Goal: Task Accomplishment & Management: Manage account settings

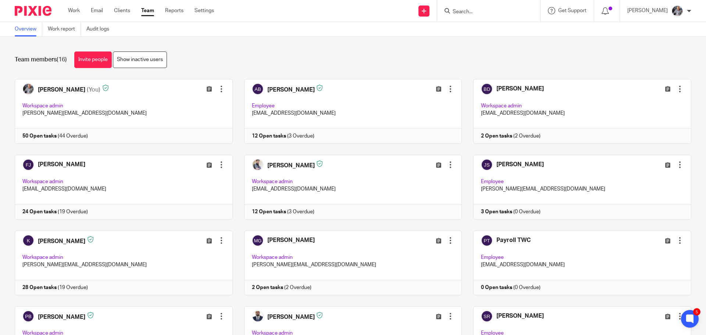
click at [469, 10] on input "Search" at bounding box center [485, 12] width 66 height 7
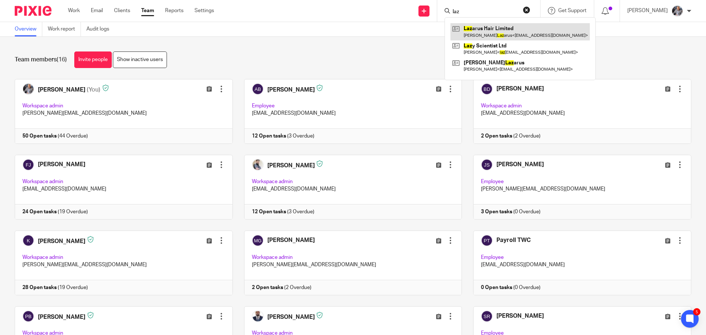
type input "laz"
click at [501, 33] on link at bounding box center [519, 31] width 139 height 17
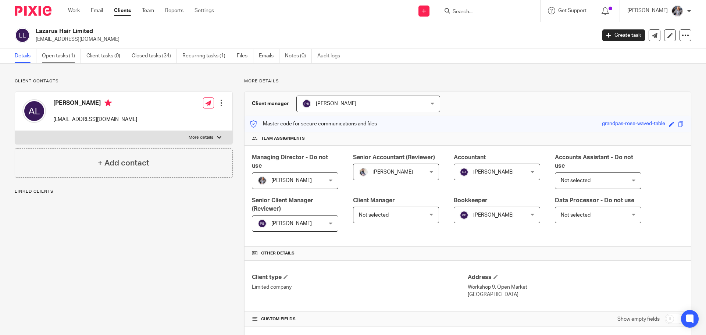
click at [57, 58] on link "Open tasks (1)" at bounding box center [61, 56] width 39 height 14
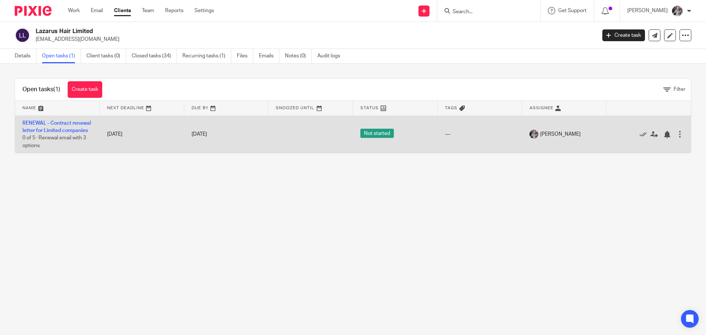
click at [627, 136] on div at bounding box center [645, 133] width 62 height 7
click at [639, 138] on icon at bounding box center [642, 134] width 7 height 7
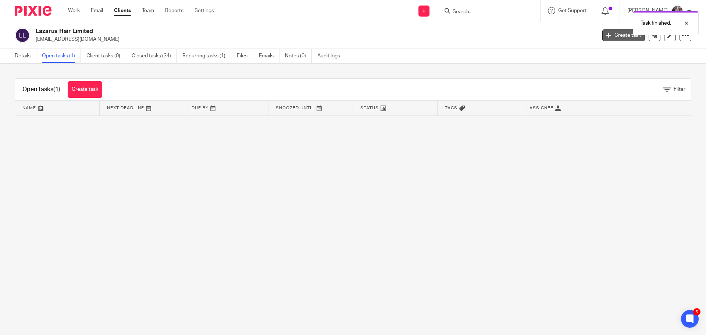
click at [614, 36] on link "Create task" at bounding box center [623, 35] width 43 height 12
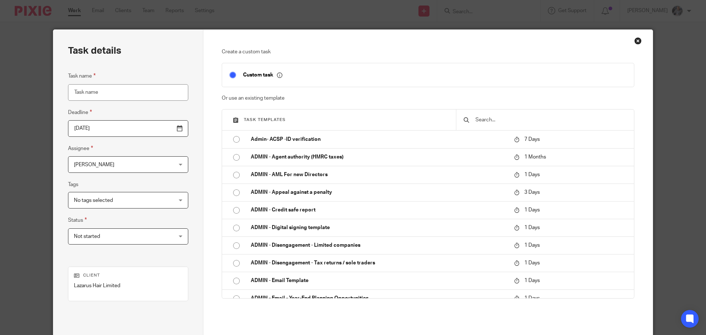
click at [518, 121] on input "text" at bounding box center [551, 120] width 152 height 8
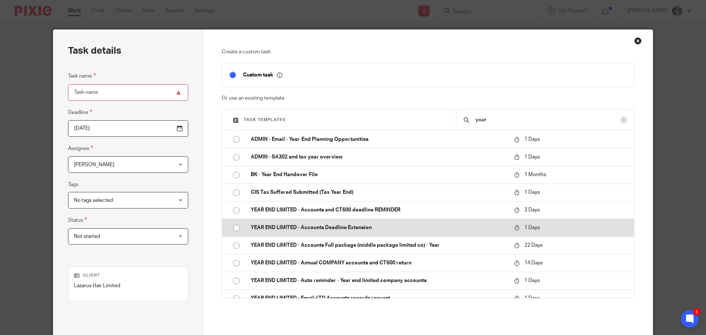
scroll to position [9, 0]
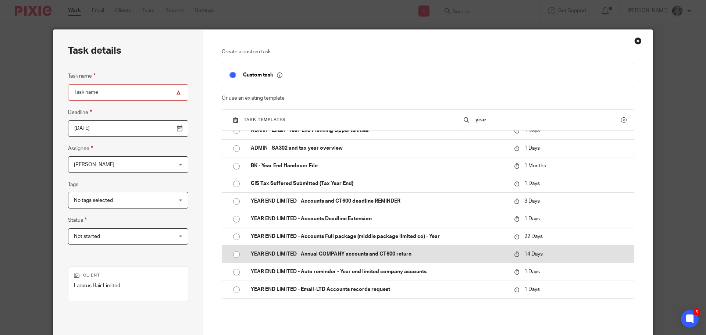
type input "year"
click at [338, 253] on p "YEAR END LIMITED - Annual COMPANY accounts and CT600 return" at bounding box center [379, 253] width 256 height 7
type input "2025-10-28"
type input "YEAR END LIMITED - Annual COMPANY accounts and CT600 return"
checkbox input "false"
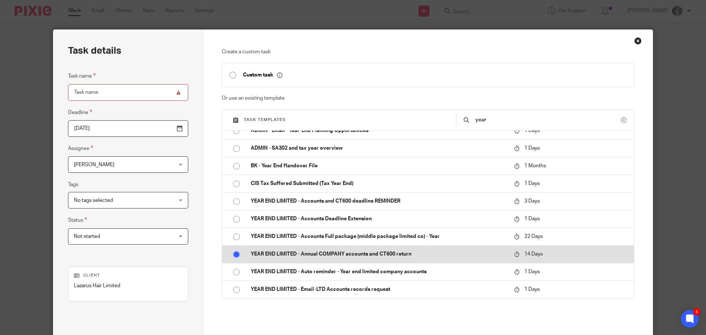
radio input "true"
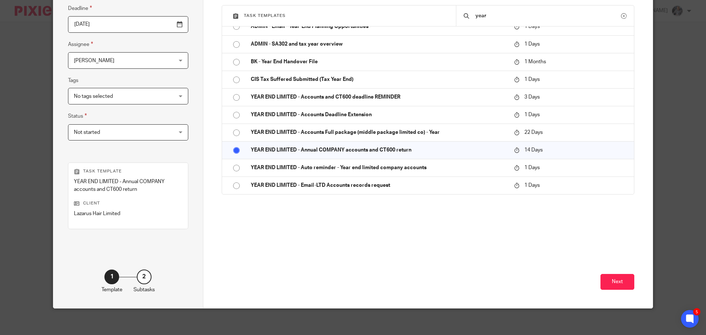
scroll to position [107, 0]
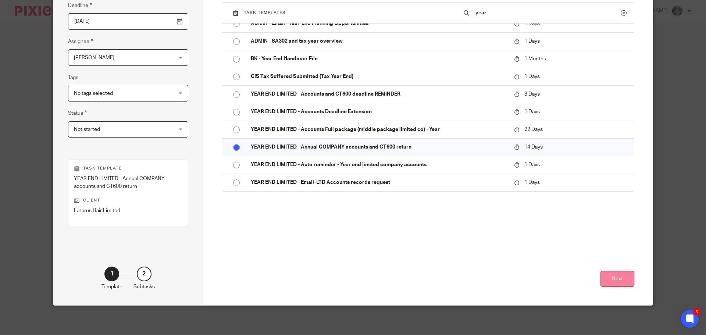
click at [616, 278] on button "Next" at bounding box center [617, 279] width 34 height 16
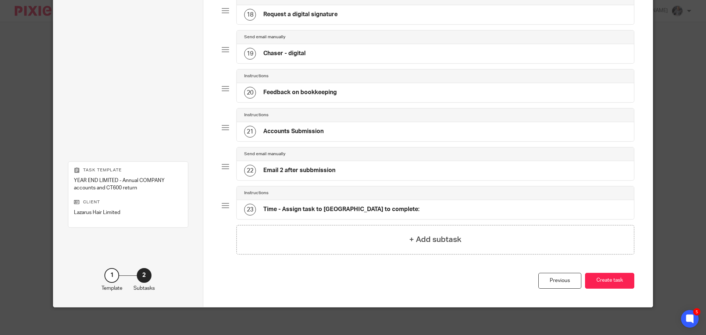
scroll to position [735, 0]
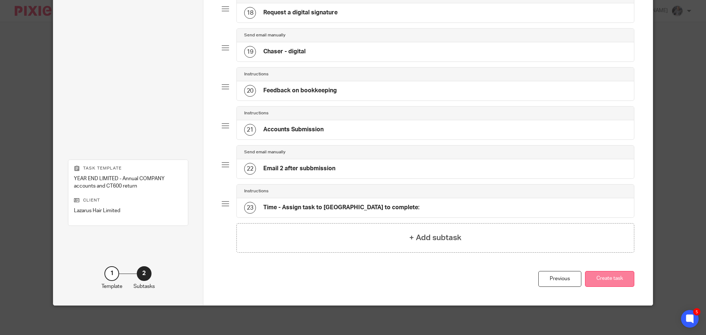
click at [613, 282] on button "Create task" at bounding box center [609, 279] width 49 height 16
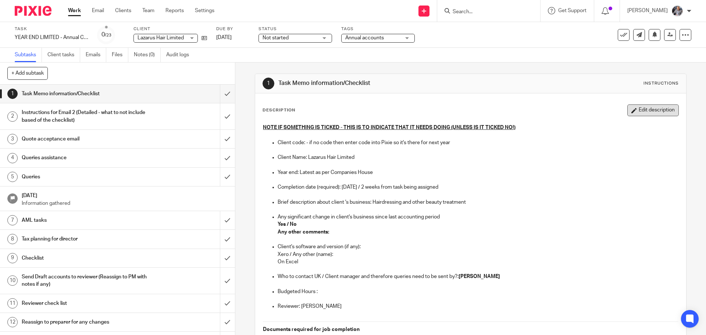
click at [643, 112] on button "Edit description" at bounding box center [652, 110] width 51 height 12
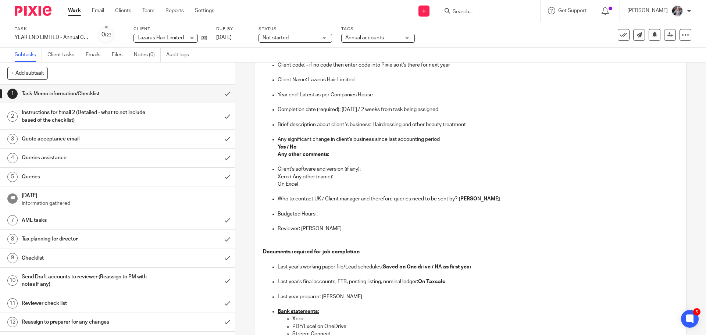
scroll to position [74, 0]
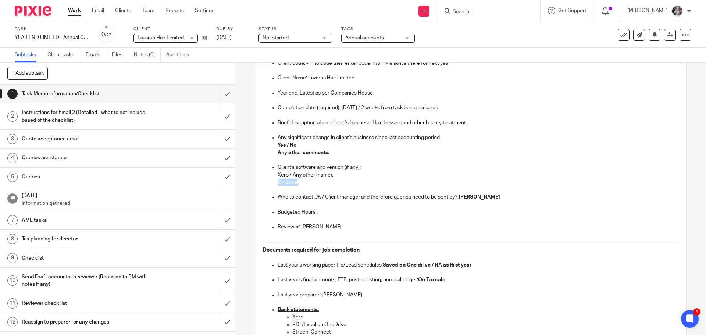
drag, startPoint x: 287, startPoint y: 182, endPoint x: 271, endPoint y: 182, distance: 16.9
click at [271, 182] on ul "Client's software and version (if any): Xero / Any other (name): On Excel Who t…" at bounding box center [470, 201] width 415 height 75
click at [329, 212] on p "Budgeted Hours :" at bounding box center [478, 211] width 400 height 7
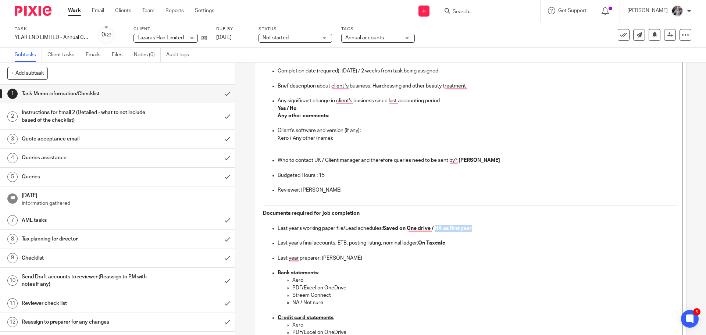
drag, startPoint x: 434, startPoint y: 228, endPoint x: 492, endPoint y: 229, distance: 58.1
click at [492, 229] on p "Last year's working paper file/Lead schedules: Saved on One drive / NA as first…" at bounding box center [478, 228] width 400 height 7
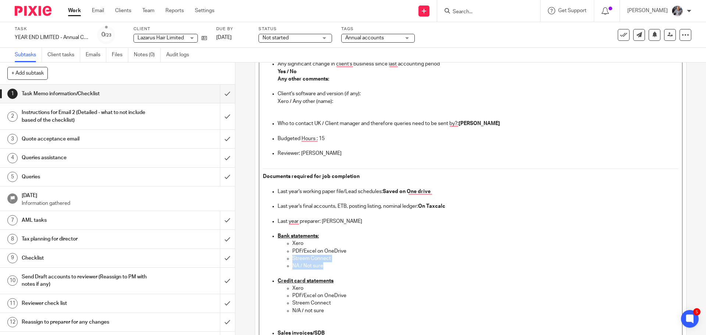
drag, startPoint x: 334, startPoint y: 264, endPoint x: 287, endPoint y: 261, distance: 46.8
click at [287, 261] on ul "Xero PDF/Excel on OneDrive Streem Connect NA / Not sure" at bounding box center [478, 255] width 400 height 30
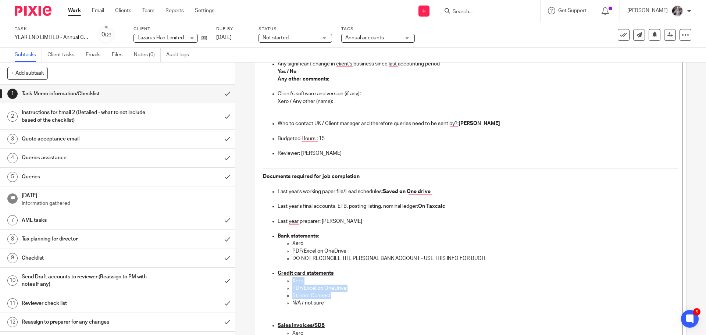
drag, startPoint x: 315, startPoint y: 293, endPoint x: 275, endPoint y: 281, distance: 42.1
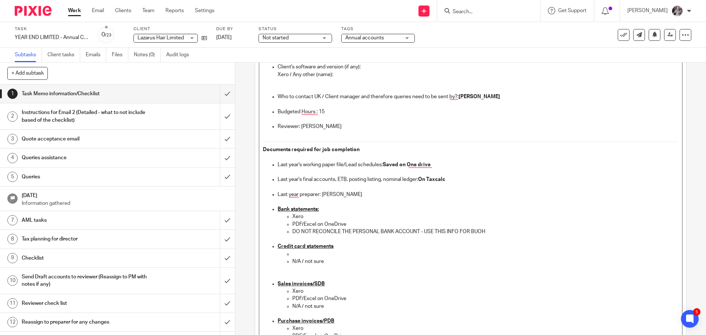
scroll to position [184, 0]
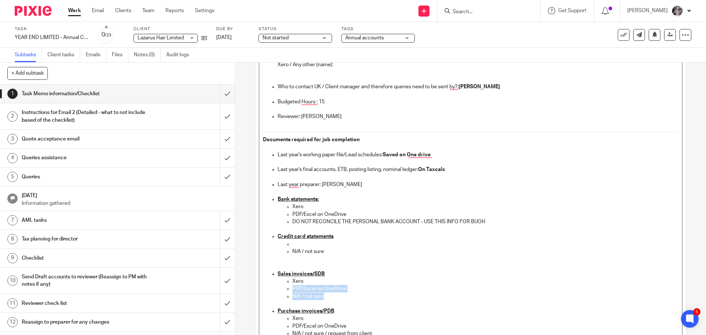
drag, startPoint x: 318, startPoint y: 282, endPoint x: 340, endPoint y: 294, distance: 25.0
click at [340, 294] on ul "Xero PDF/Excel on OneDrive N/A / not sure" at bounding box center [478, 289] width 400 height 22
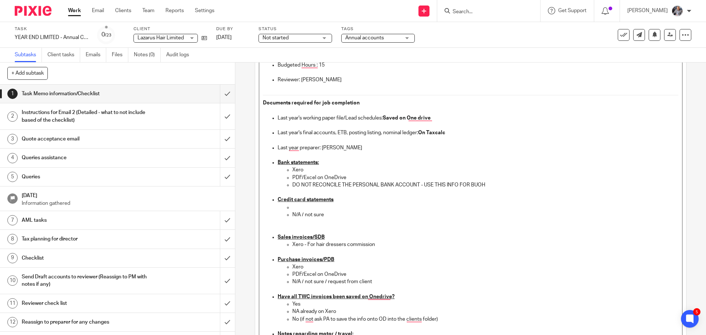
scroll to position [221, 0]
drag, startPoint x: 346, startPoint y: 275, endPoint x: 286, endPoint y: 266, distance: 60.6
click at [286, 266] on ul "Xero PDF/Excel on OneDrive N/A / not sure / request from client" at bounding box center [478, 278] width 400 height 30
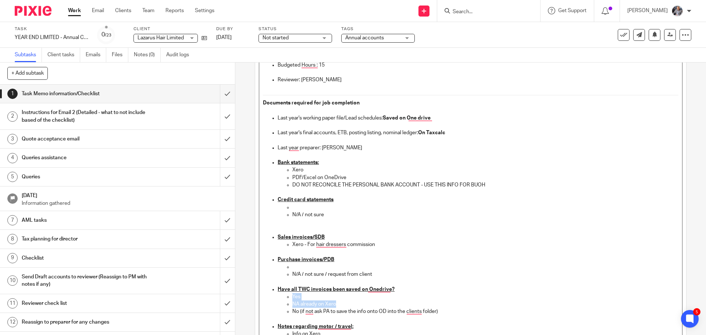
drag, startPoint x: 343, startPoint y: 305, endPoint x: 287, endPoint y: 296, distance: 56.9
click at [287, 296] on ul "Yes NA already on Xero No (if not ask PA to save the info onto OD into the clie…" at bounding box center [478, 308] width 400 height 30
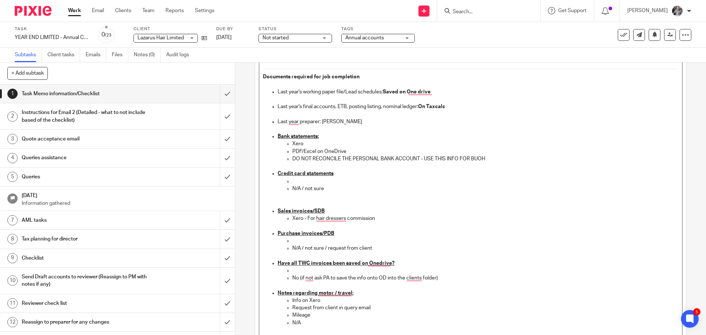
scroll to position [257, 0]
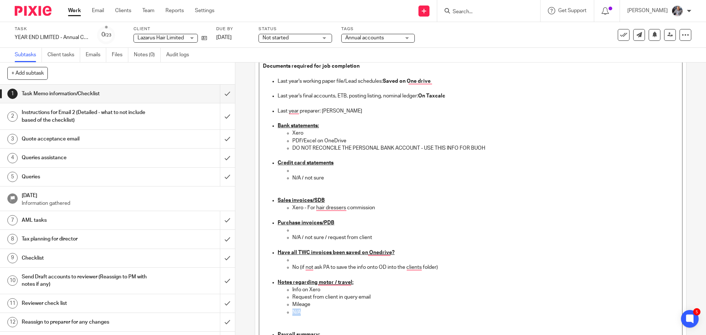
drag, startPoint x: 305, startPoint y: 310, endPoint x: 276, endPoint y: 311, distance: 29.4
click at [278, 311] on ul "Info on Xero Request from client in query email Mileage N/A" at bounding box center [478, 308] width 400 height 45
drag, startPoint x: 321, startPoint y: 292, endPoint x: 276, endPoint y: 292, distance: 44.1
click at [278, 292] on ul "Info on Xero Request from client in query email Mileage" at bounding box center [478, 308] width 400 height 45
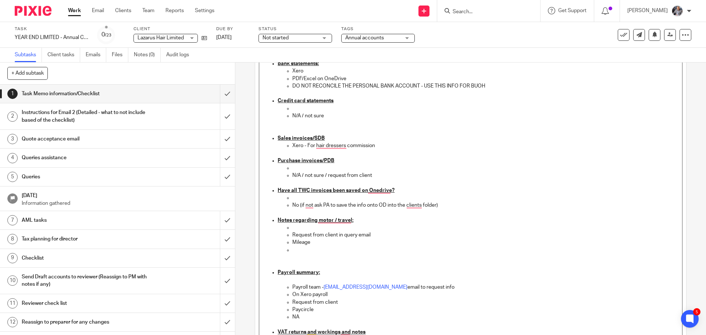
scroll to position [331, 0]
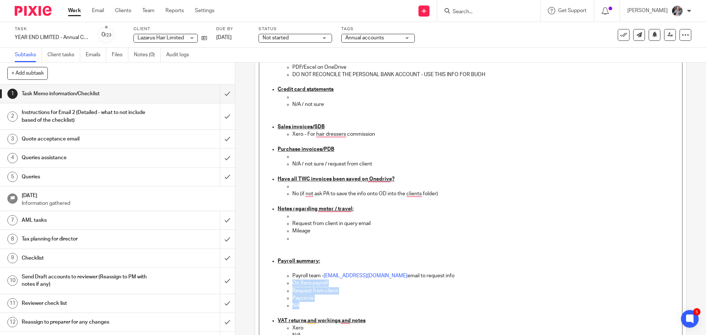
drag, startPoint x: 306, startPoint y: 306, endPoint x: 289, endPoint y: 285, distance: 26.4
click at [289, 285] on ul "Payroll team - payroll@togetherwecount.co.uk email to request info On Xero payr…" at bounding box center [478, 290] width 400 height 37
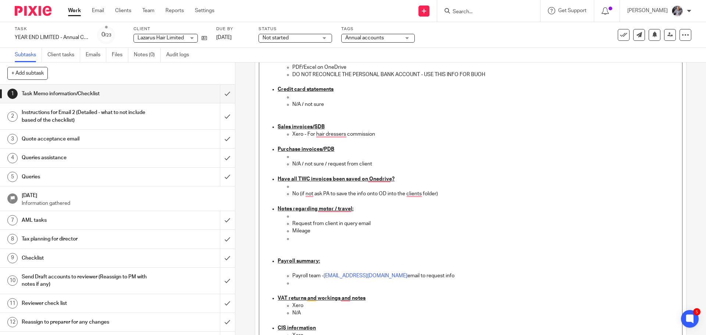
scroll to position [368, 0]
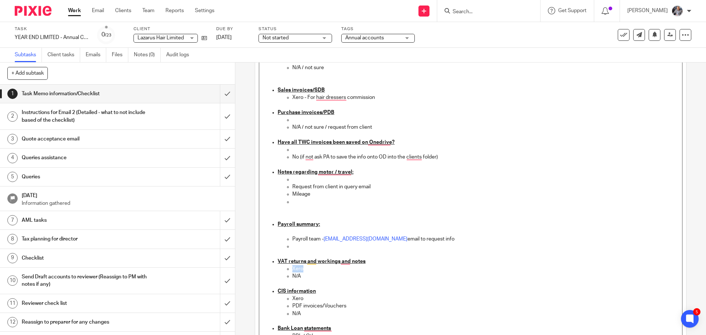
drag, startPoint x: 304, startPoint y: 269, endPoint x: 288, endPoint y: 268, distance: 16.2
click at [288, 268] on ul "Xero N/A" at bounding box center [478, 272] width 400 height 15
click at [306, 273] on p "N/A" at bounding box center [485, 275] width 386 height 7
drag, startPoint x: 306, startPoint y: 273, endPoint x: 278, endPoint y: 273, distance: 28.7
click at [278, 273] on ul "Xero N/A" at bounding box center [478, 272] width 400 height 15
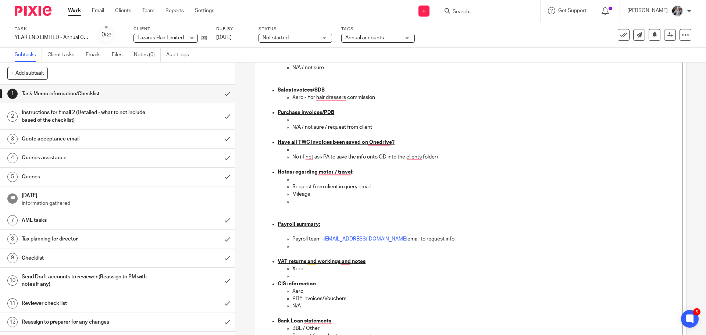
click at [308, 267] on p "Xero" at bounding box center [485, 268] width 386 height 7
drag, startPoint x: 348, startPoint y: 300, endPoint x: 281, endPoint y: 292, distance: 67.7
click at [281, 292] on ul "Xero PDF invoices/Vouchers N/A" at bounding box center [478, 302] width 400 height 30
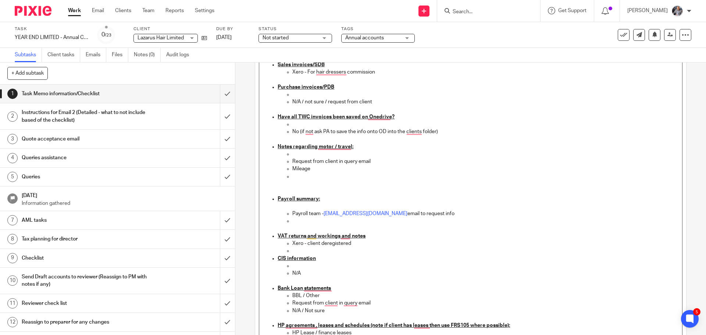
scroll to position [404, 0]
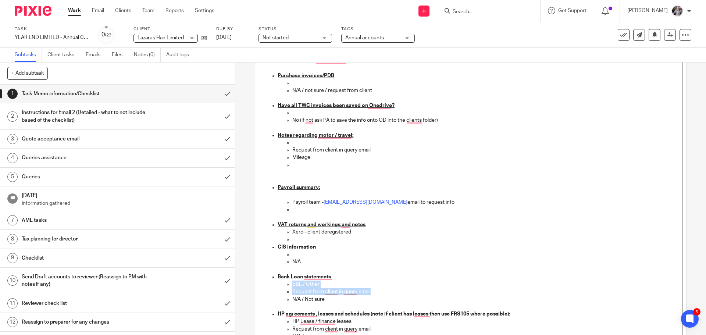
drag, startPoint x: 371, startPoint y: 291, endPoint x: 282, endPoint y: 288, distance: 89.0
click at [282, 288] on ul "BBL / Other Request from client in query email N/A / Not sure" at bounding box center [478, 291] width 400 height 22
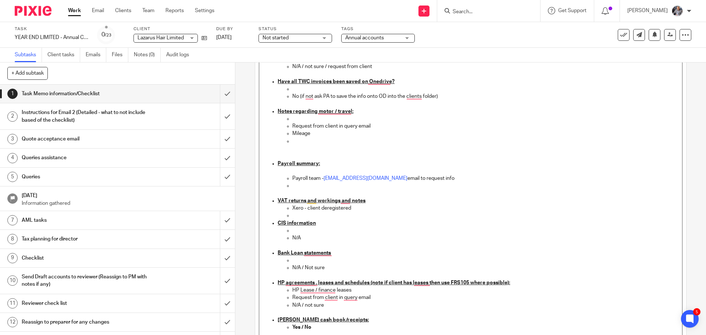
scroll to position [441, 0]
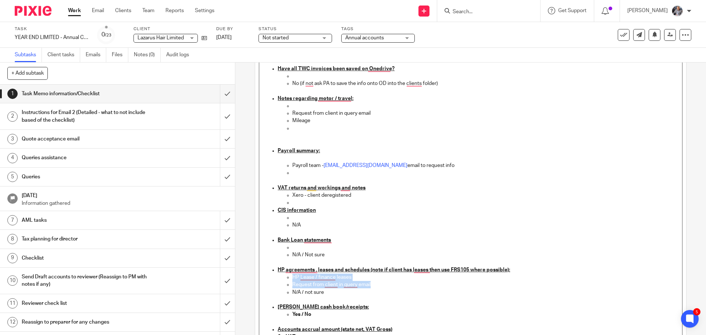
drag, startPoint x: 373, startPoint y: 284, endPoint x: 283, endPoint y: 275, distance: 91.2
click at [283, 275] on ul "HP Lease / finance leases Request from client in query email N/A / not sure" at bounding box center [478, 288] width 400 height 30
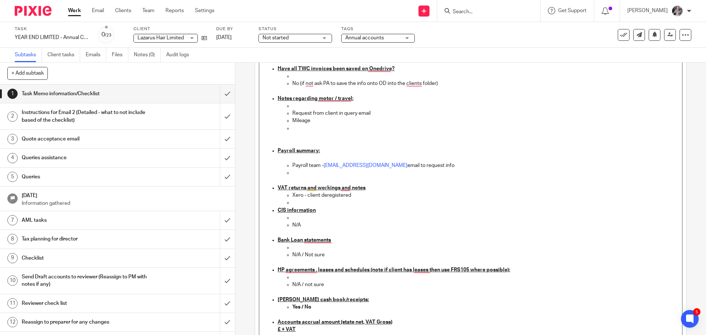
scroll to position [478, 0]
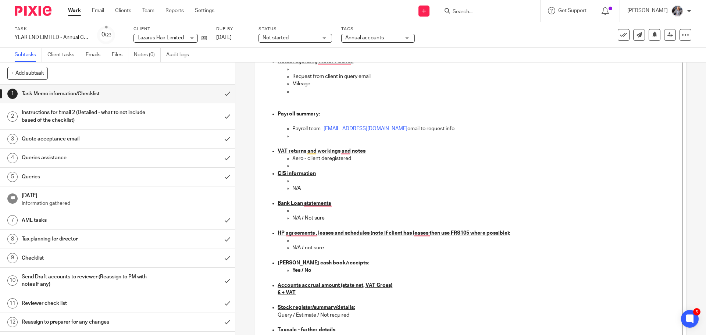
click at [300, 269] on strong "Yes / No" at bounding box center [301, 270] width 19 height 5
click at [301, 269] on strong "Yes / No" at bounding box center [301, 270] width 19 height 5
click at [279, 292] on u "£ + VAT" at bounding box center [287, 292] width 18 height 5
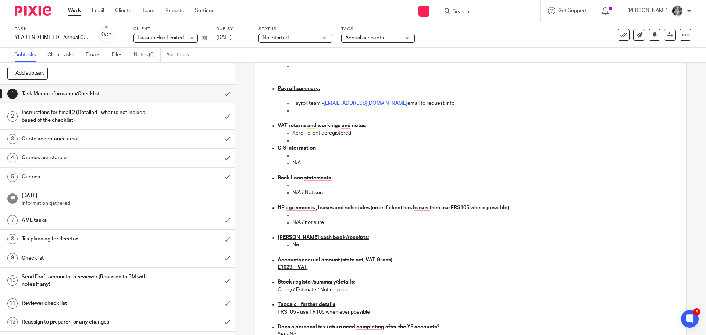
scroll to position [515, 0]
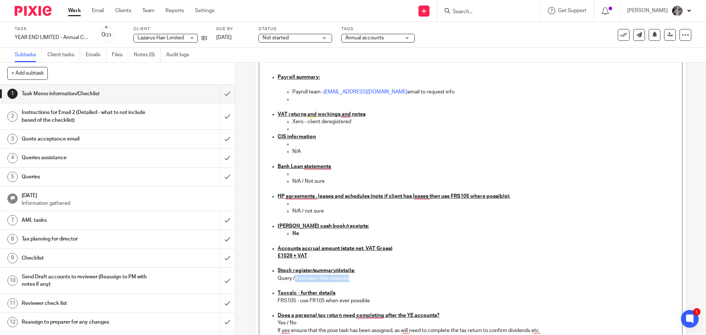
drag, startPoint x: 305, startPoint y: 277, endPoint x: 354, endPoint y: 278, distance: 49.3
click at [354, 278] on p "Query / Estimate / Not required" at bounding box center [478, 278] width 400 height 7
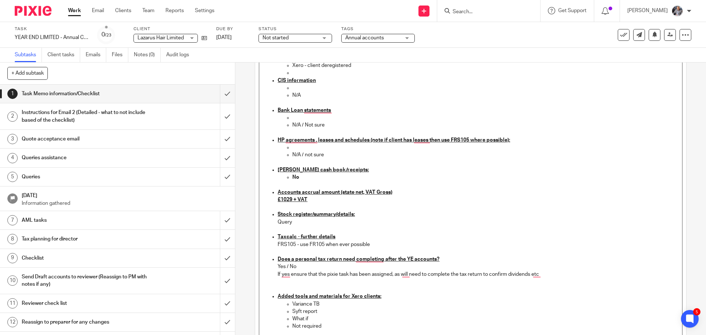
scroll to position [588, 0]
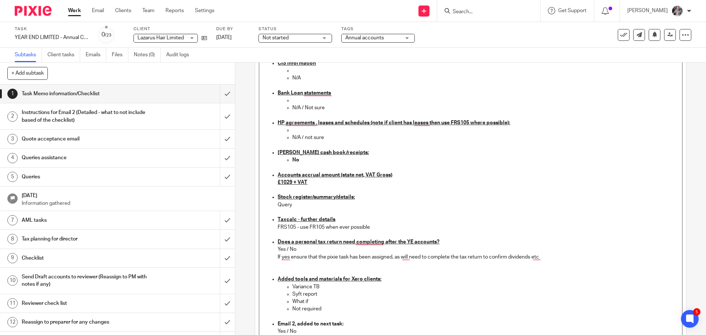
click at [299, 248] on p "Yes / No" at bounding box center [478, 249] width 400 height 7
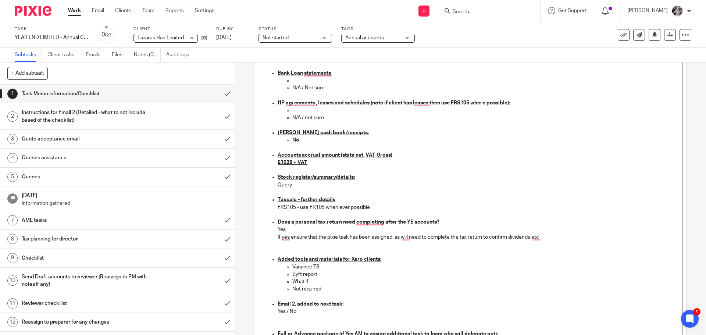
scroll to position [625, 0]
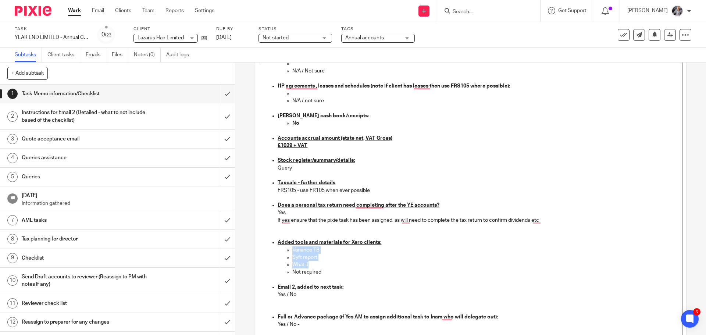
drag, startPoint x: 313, startPoint y: 266, endPoint x: 287, endPoint y: 250, distance: 30.7
click at [287, 250] on ul "Variance TB Syft report What if Not required" at bounding box center [478, 261] width 400 height 30
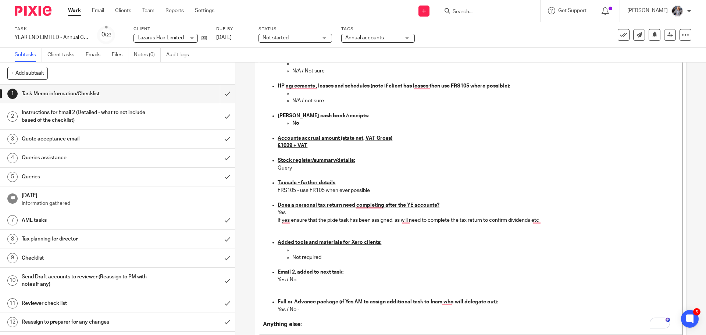
click at [294, 278] on p "Yes / No" at bounding box center [478, 279] width 400 height 7
click at [287, 310] on p "Yes / No -" at bounding box center [478, 309] width 400 height 7
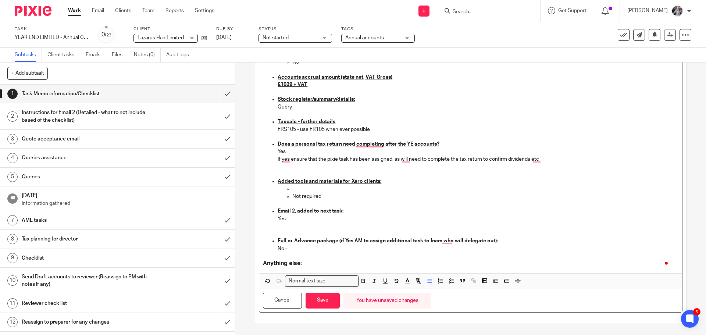
scroll to position [686, 0]
click at [326, 305] on button "Save" at bounding box center [322, 301] width 34 height 16
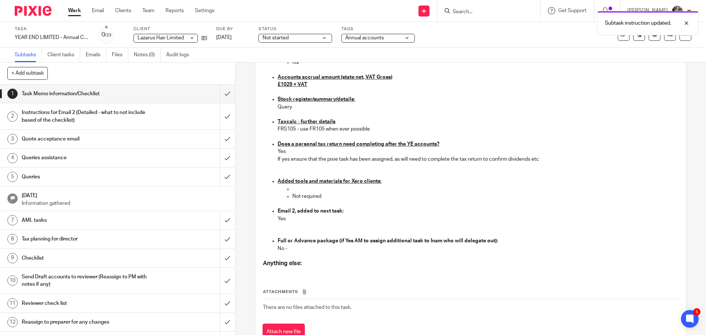
click at [78, 115] on h1 "Instructions for Email 2 (Detailed - what to not include based of the checklist)" at bounding box center [85, 116] width 127 height 19
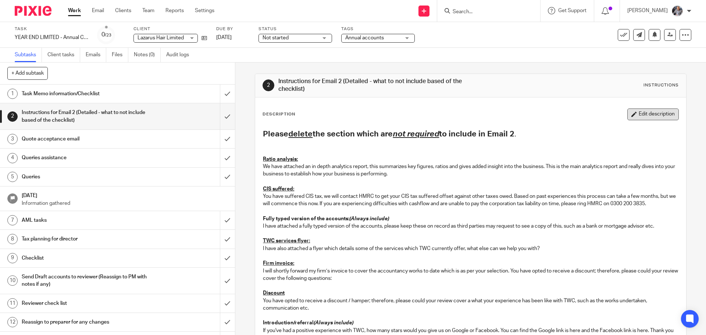
click at [649, 117] on button "Edit description" at bounding box center [652, 114] width 51 height 12
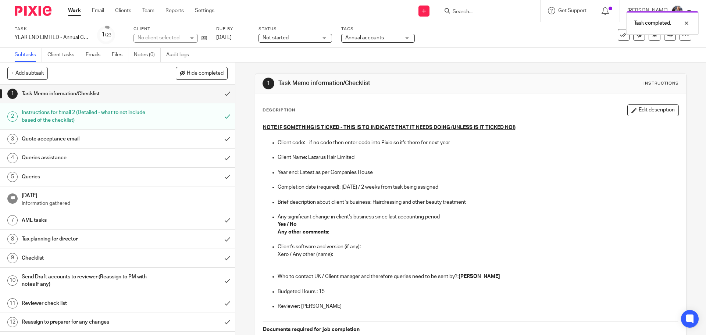
click at [57, 141] on h1 "Quote acceptance email" at bounding box center [85, 138] width 127 height 11
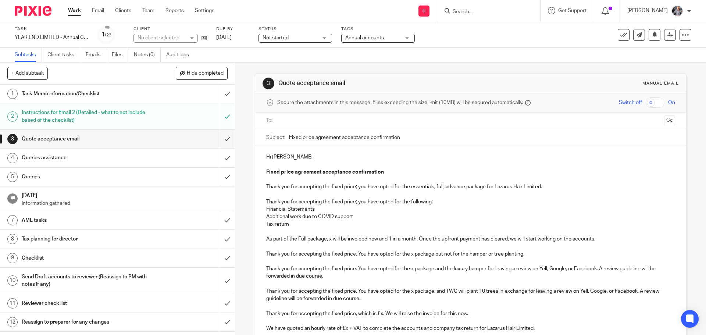
click at [306, 124] on input "text" at bounding box center [470, 121] width 381 height 8
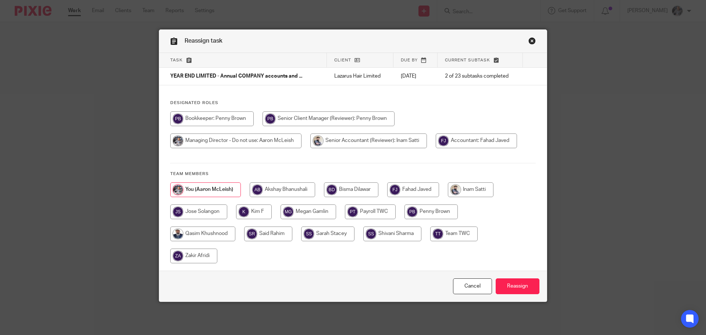
click at [477, 194] on input "radio" at bounding box center [471, 189] width 46 height 15
radio input "true"
click at [515, 284] on input "Reassign" at bounding box center [518, 286] width 44 height 16
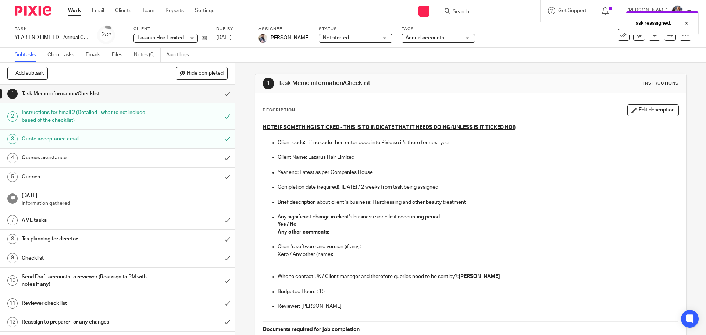
click at [478, 10] on div "Task reassigned." at bounding box center [526, 21] width 346 height 28
click at [472, 11] on input "Search" at bounding box center [485, 12] width 66 height 7
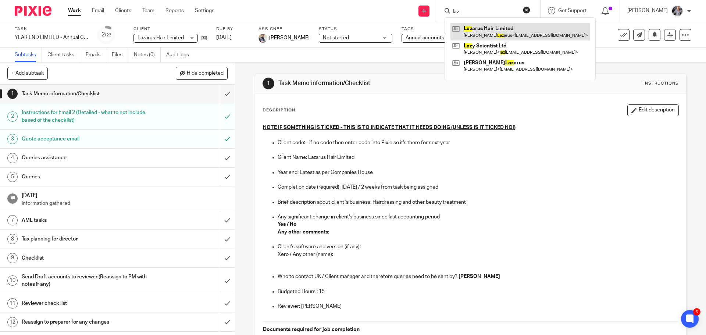
type input "laz"
click at [477, 30] on link at bounding box center [519, 31] width 139 height 17
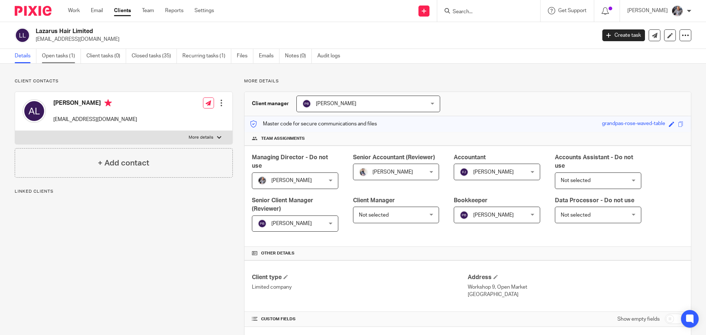
click at [56, 57] on link "Open tasks (1)" at bounding box center [61, 56] width 39 height 14
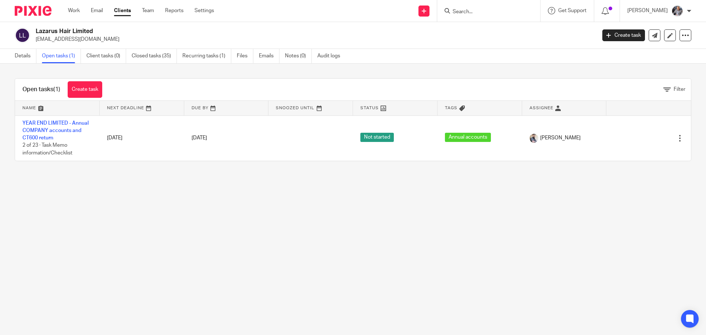
click at [476, 11] on input "Search" at bounding box center [485, 12] width 66 height 7
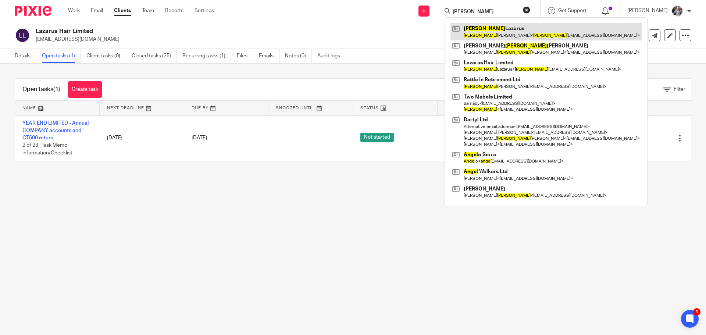
type input "anne"
click at [476, 32] on link at bounding box center [545, 31] width 191 height 17
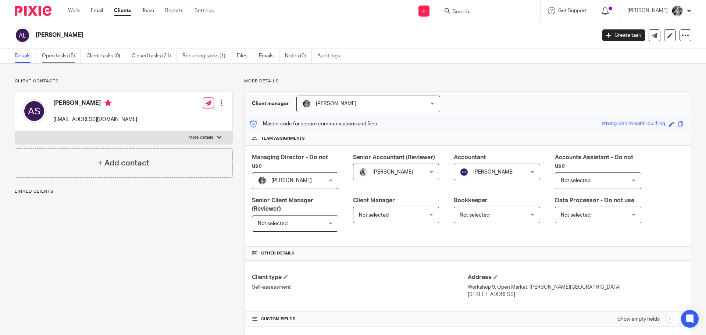
click at [67, 57] on link "Open tasks (5)" at bounding box center [61, 56] width 39 height 14
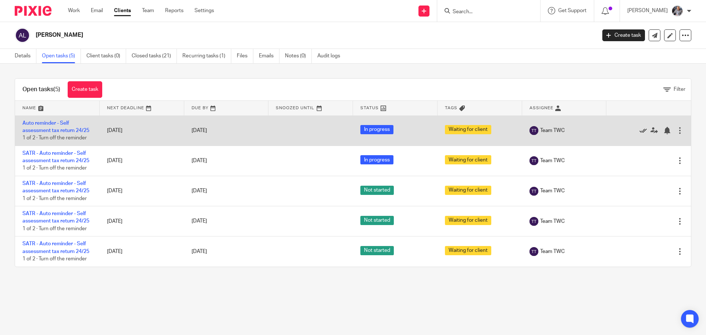
click at [639, 133] on icon at bounding box center [642, 130] width 7 height 7
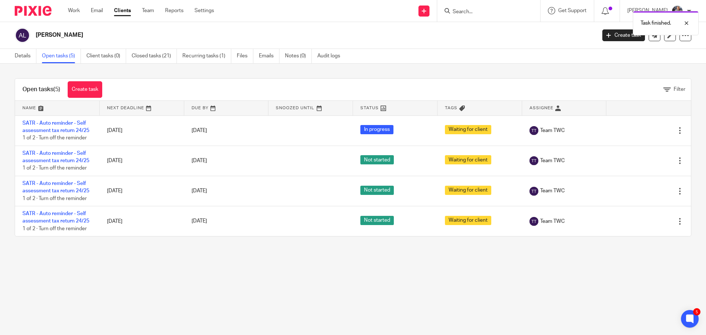
click at [639, 133] on icon at bounding box center [642, 130] width 7 height 7
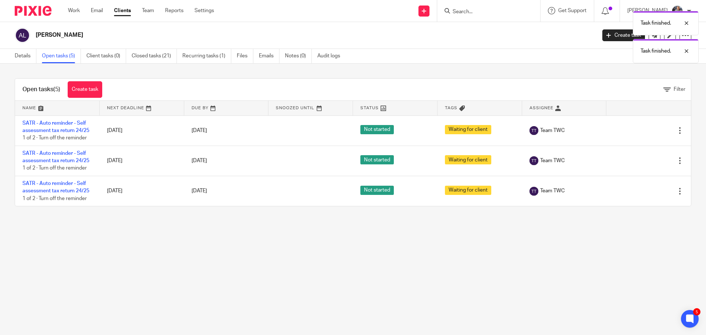
click at [639, 133] on icon at bounding box center [642, 130] width 7 height 7
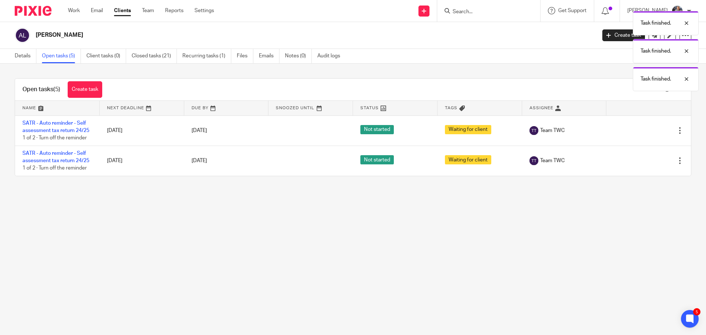
click at [639, 133] on icon at bounding box center [642, 130] width 7 height 7
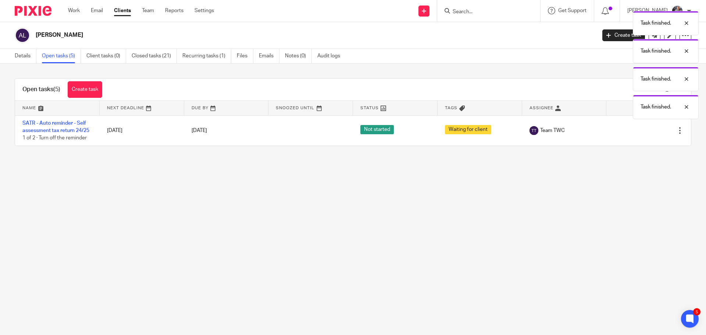
click at [639, 133] on icon at bounding box center [642, 130] width 7 height 7
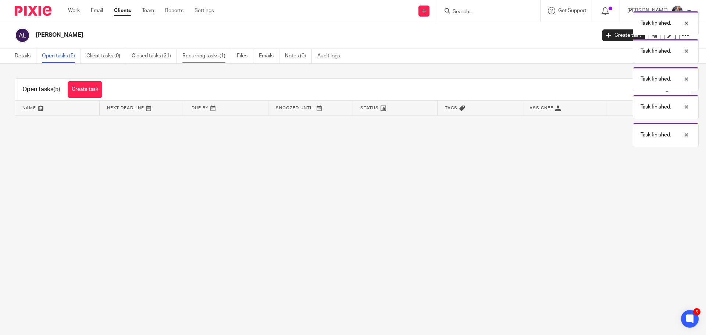
click at [193, 57] on link "Recurring tasks (1)" at bounding box center [206, 56] width 49 height 14
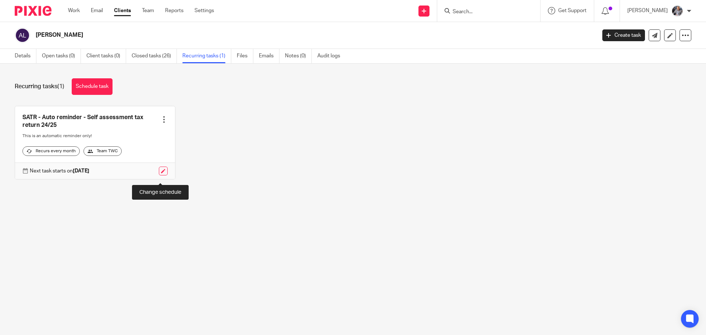
click at [163, 175] on link at bounding box center [163, 171] width 9 height 9
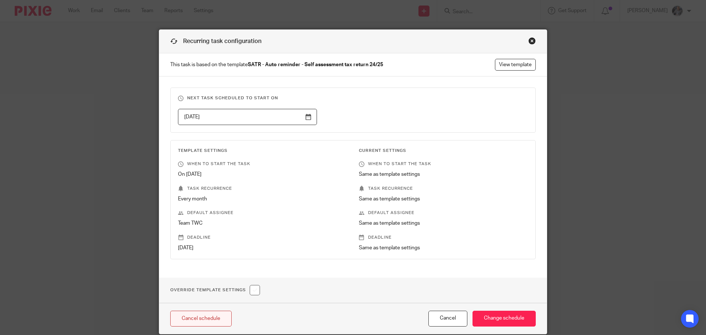
click at [194, 317] on link "Cancel schedule" at bounding box center [200, 319] width 61 height 16
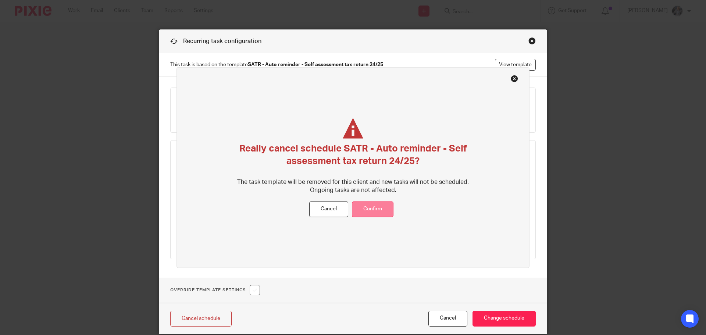
click at [368, 208] on button "Confirm" at bounding box center [373, 209] width 42 height 16
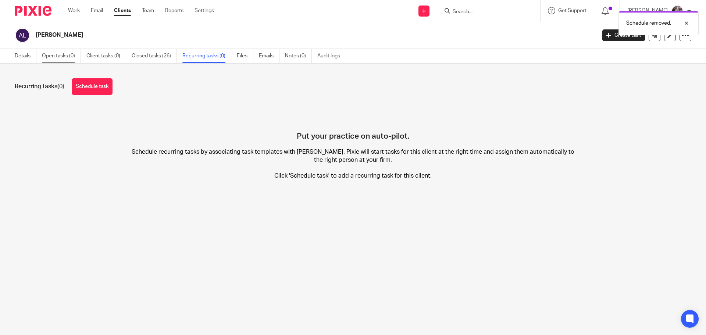
click at [67, 59] on link "Open tasks (0)" at bounding box center [61, 56] width 39 height 14
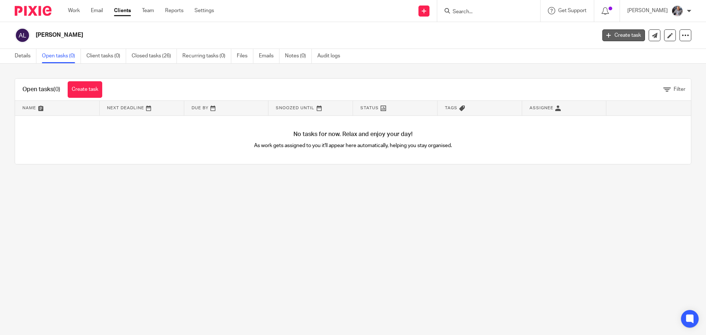
click at [611, 36] on link "Create task" at bounding box center [623, 35] width 43 height 12
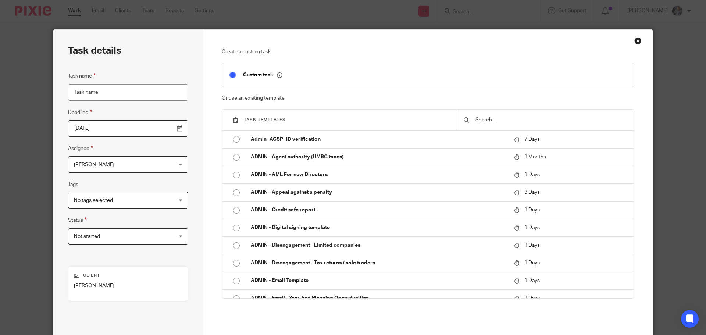
click at [503, 121] on input "text" at bounding box center [551, 120] width 152 height 8
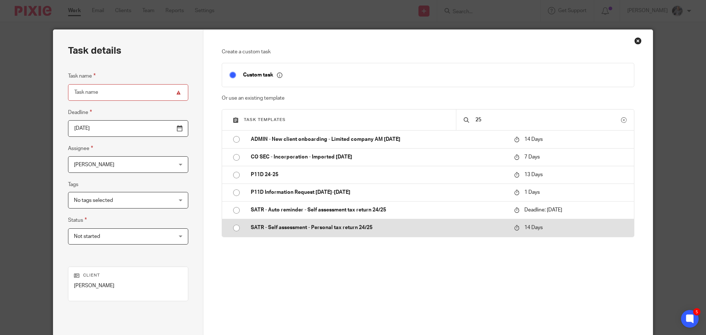
type input "25"
click at [332, 231] on p "SATR - Self assessment - Personal tax return 24/25" at bounding box center [379, 227] width 256 height 7
type input "2025-10-28"
type input "SATR - Self assessment - Personal tax return 24/25"
checkbox input "false"
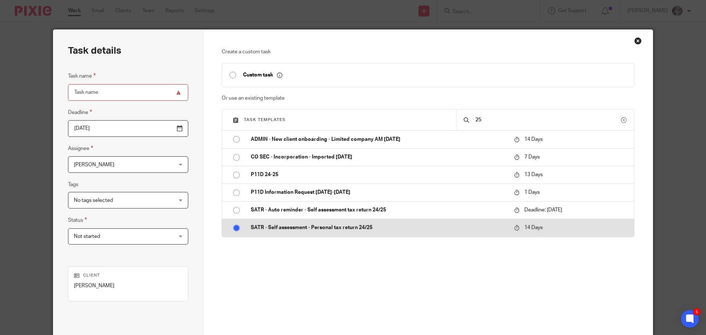
radio input "true"
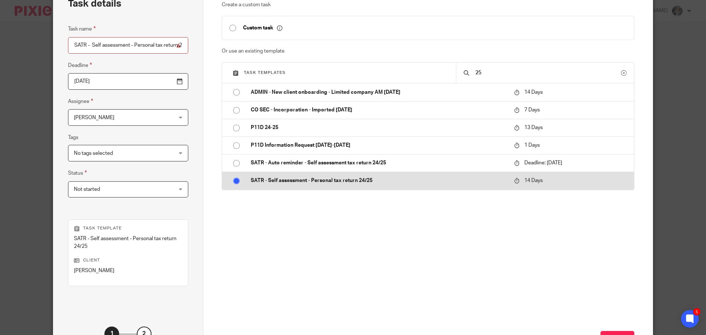
scroll to position [107, 0]
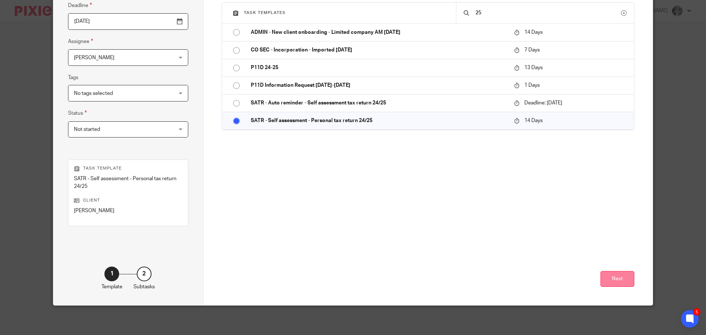
click at [603, 276] on button "Next" at bounding box center [617, 279] width 34 height 16
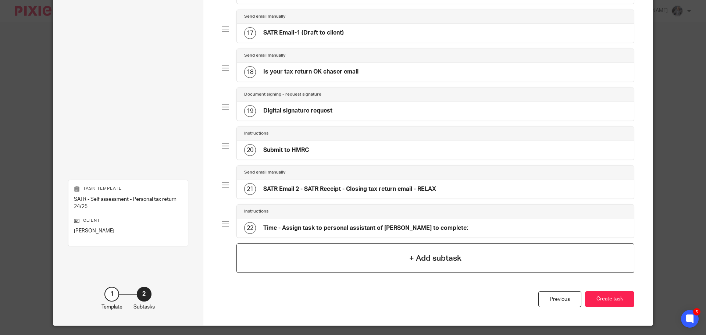
scroll to position [702, 0]
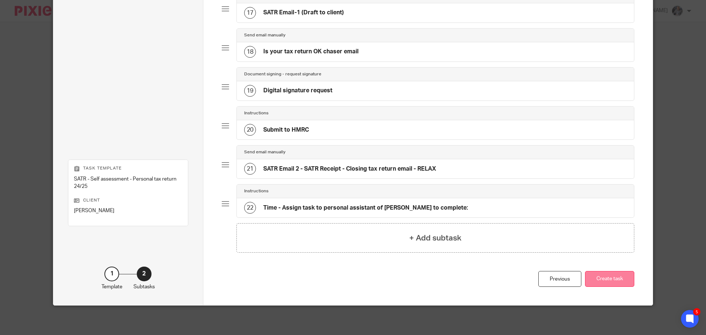
click at [609, 280] on button "Create task" at bounding box center [609, 279] width 49 height 16
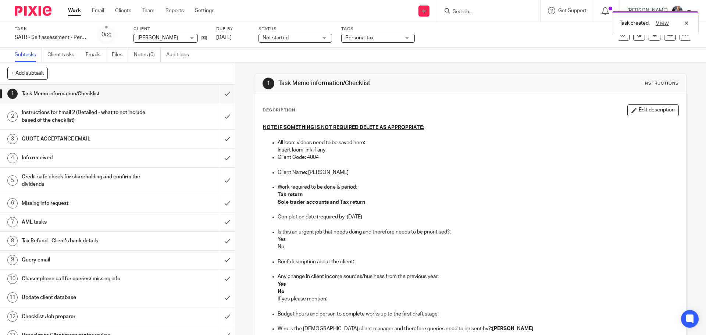
drag, startPoint x: 646, startPoint y: 110, endPoint x: 642, endPoint y: 109, distance: 4.2
click at [646, 110] on button "Edit description" at bounding box center [652, 110] width 51 height 12
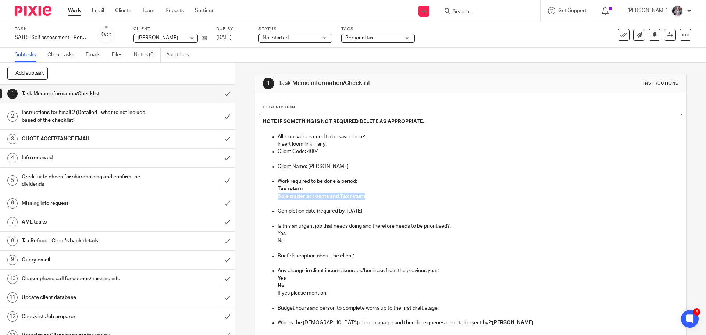
drag, startPoint x: 315, startPoint y: 188, endPoint x: 368, endPoint y: 192, distance: 52.4
click at [368, 192] on li "Work required to be done & period: Tax return Sole trader accounts and Tax retu…" at bounding box center [478, 193] width 400 height 30
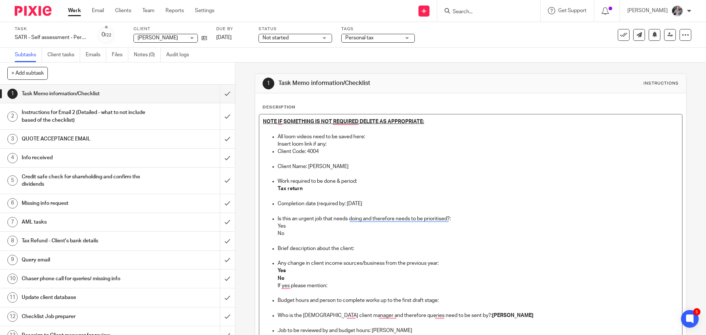
click at [384, 200] on p "Completion date (required by: 28 Oct 2025" at bounding box center [478, 203] width 400 height 7
drag, startPoint x: 384, startPoint y: 202, endPoint x: 346, endPoint y: 205, distance: 37.6
click at [346, 206] on p "Completion date (required by: 28 Oct 2025" at bounding box center [478, 203] width 400 height 7
click at [283, 227] on p "Yes" at bounding box center [478, 225] width 400 height 7
click at [289, 272] on p "Yes" at bounding box center [478, 270] width 400 height 7
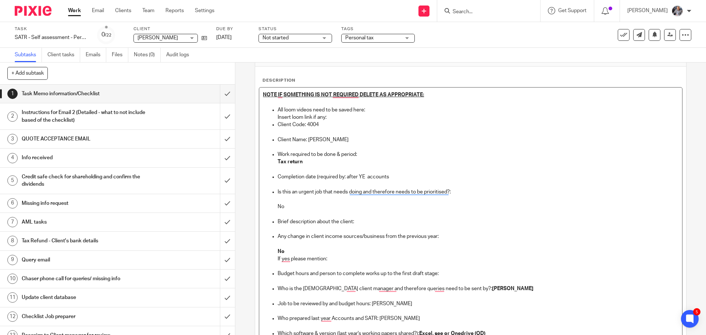
scroll to position [37, 0]
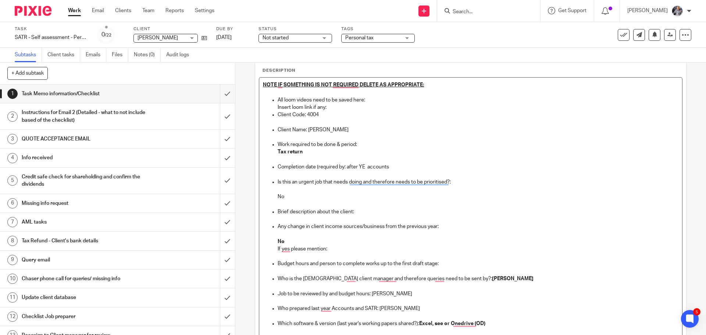
click at [453, 262] on p "Budget hours and person to complete works up to the first draft stage:" at bounding box center [478, 263] width 400 height 7
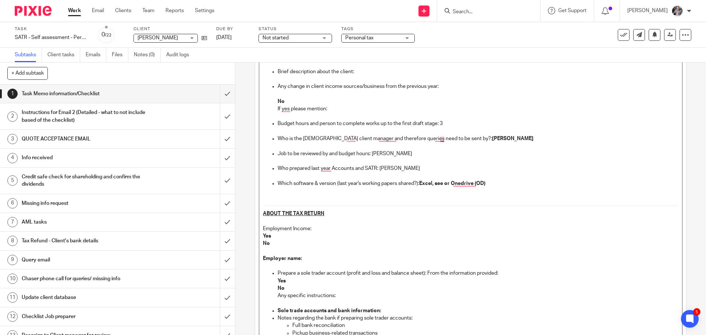
scroll to position [184, 0]
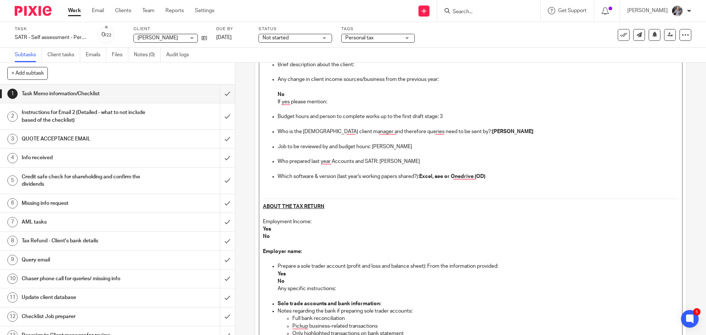
click at [269, 237] on p "No" at bounding box center [470, 236] width 415 height 7
click at [318, 251] on p "Employer name:" at bounding box center [470, 251] width 415 height 7
drag, startPoint x: 388, startPoint y: 251, endPoint x: 300, endPoint y: 252, distance: 88.2
click at [300, 252] on p "Employer name: Lazarus Hair Limited" at bounding box center [470, 251] width 415 height 7
copy strong "Lazarus Hair Limited"
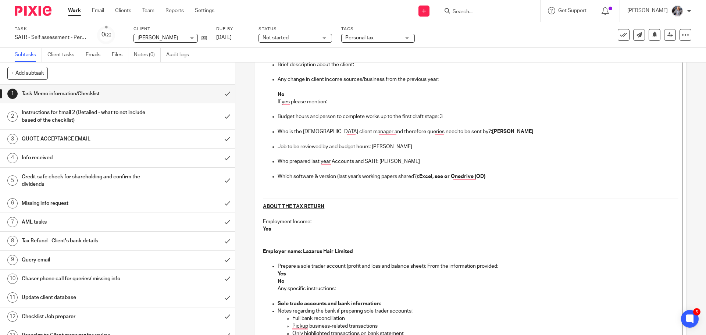
click at [286, 274] on p "Yes" at bounding box center [478, 273] width 400 height 7
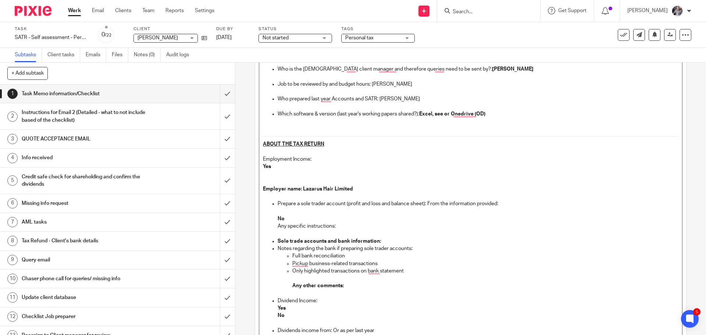
scroll to position [257, 0]
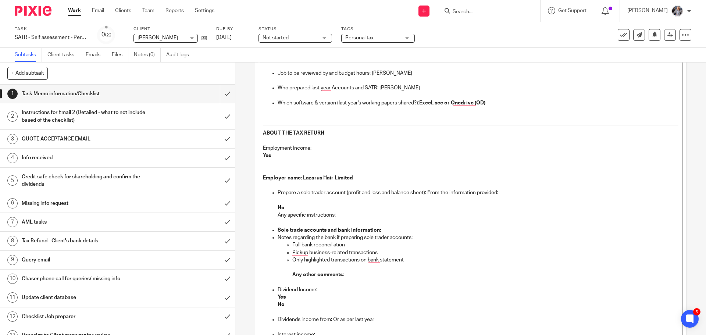
click at [285, 305] on p "No" at bounding box center [478, 304] width 400 height 7
drag, startPoint x: 389, startPoint y: 322, endPoint x: 331, endPoint y: 320, distance: 57.8
click at [331, 320] on p "Dividends income from: Or as per last year" at bounding box center [478, 319] width 400 height 7
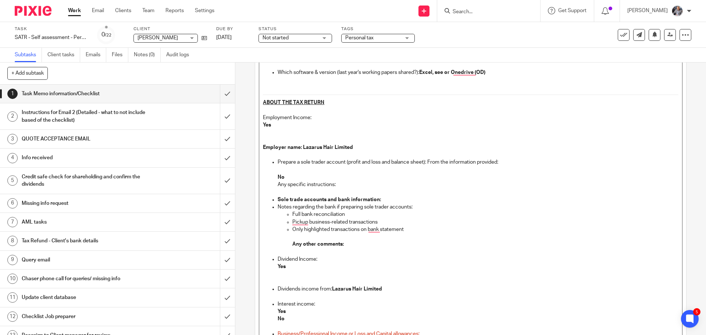
scroll to position [331, 0]
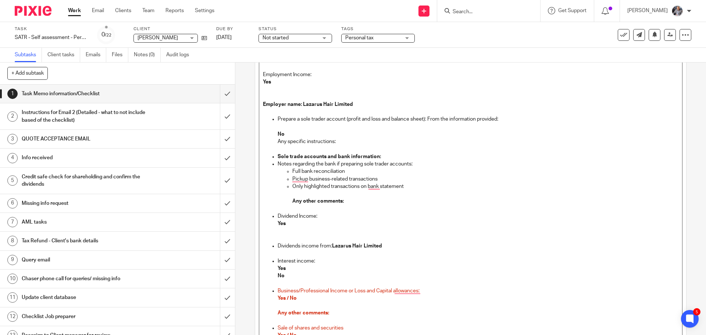
click at [297, 272] on p "No" at bounding box center [478, 275] width 400 height 7
click at [297, 269] on p "Yes" at bounding box center [478, 268] width 400 height 7
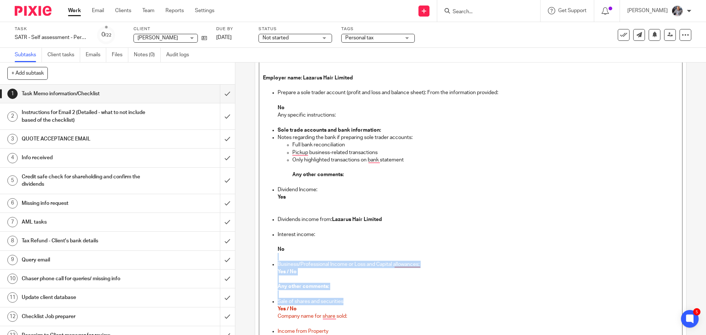
scroll to position [0, 0]
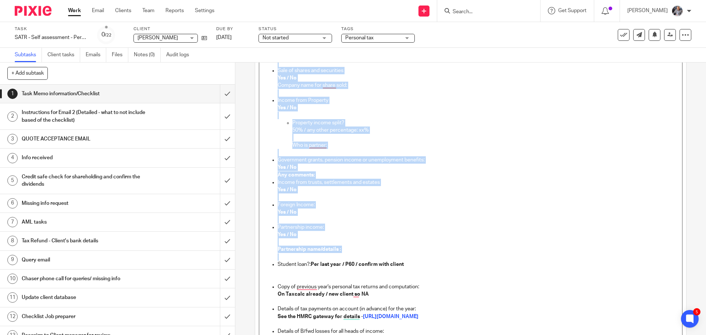
drag, startPoint x: 304, startPoint y: 279, endPoint x: 385, endPoint y: 257, distance: 83.5
click at [385, 257] on ul "Prepare a sole trader account (profit and loss and balance sheet): From the inf…" at bounding box center [470, 133] width 415 height 551
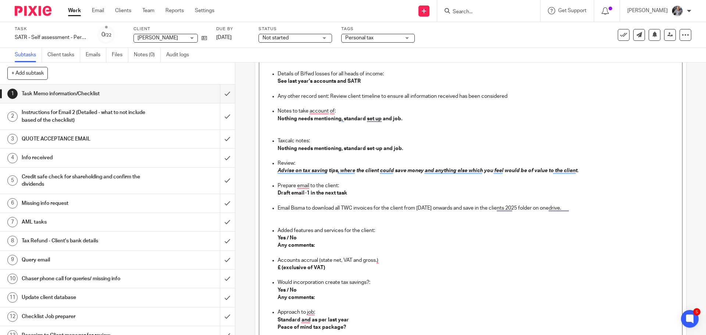
click at [278, 268] on strong "£ (exclusive of VAT)" at bounding box center [301, 267] width 47 height 5
click at [288, 290] on strong "Yes / No" at bounding box center [287, 289] width 19 height 5
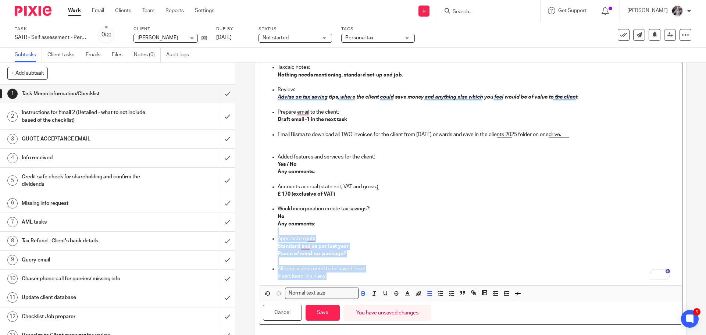
drag, startPoint x: 309, startPoint y: 232, endPoint x: 374, endPoint y: 274, distance: 77.5
click at [374, 274] on ul "Prepare email to the client: Draft email-1 in the next task Email Bisma to down…" at bounding box center [470, 193] width 415 height 171
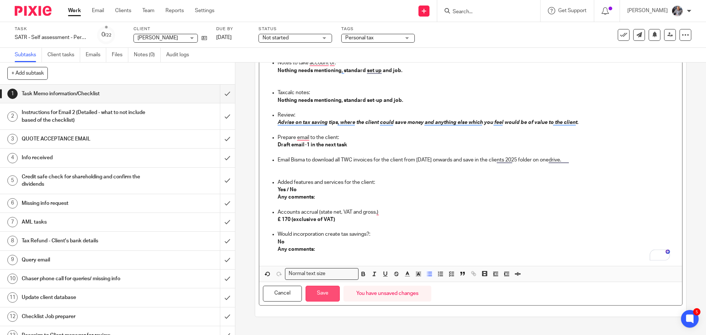
click at [322, 291] on button "Save" at bounding box center [322, 294] width 34 height 16
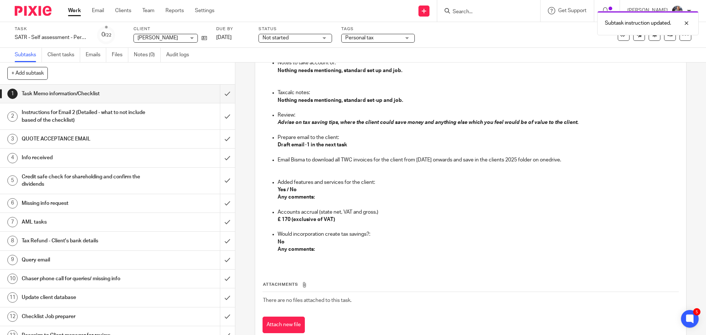
click at [83, 114] on h1 "Instructions for Email 2 (Detailed - what to not include based of the checklist)" at bounding box center [85, 116] width 127 height 19
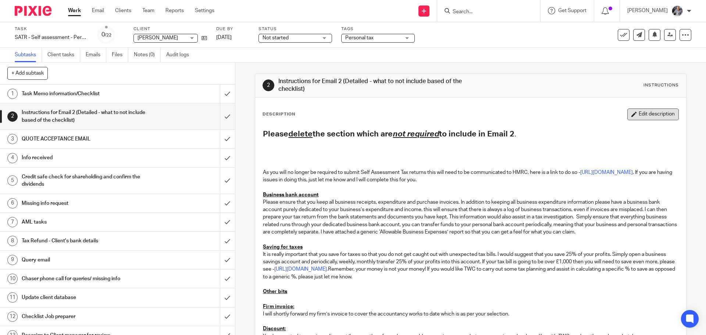
click at [639, 110] on button "Edit description" at bounding box center [652, 114] width 51 height 12
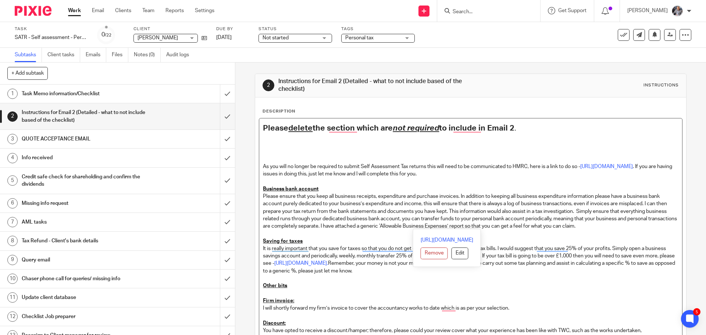
drag, startPoint x: 262, startPoint y: 154, endPoint x: 654, endPoint y: 228, distance: 398.7
click at [654, 228] on div "Please delete the section which are not required to include in Email 2 . As you…" at bounding box center [470, 284] width 422 height 333
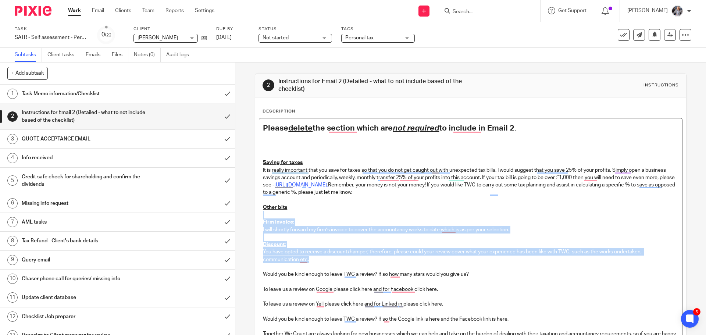
drag, startPoint x: 295, startPoint y: 209, endPoint x: 478, endPoint y: 262, distance: 190.6
click at [478, 262] on div "Please delete the section which are not required to include in Email 2 . Saving…" at bounding box center [470, 245] width 422 height 255
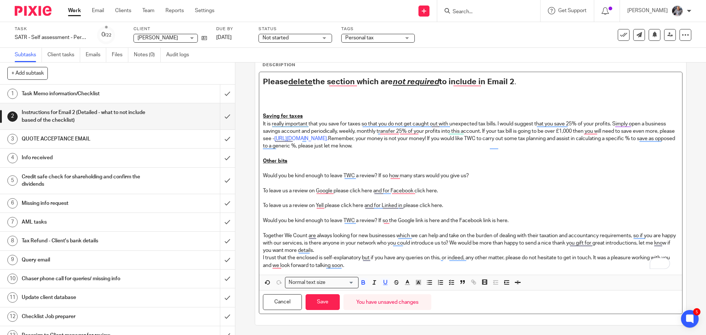
scroll to position [48, 0]
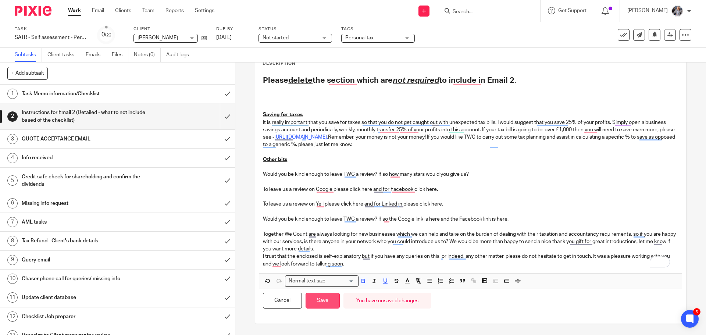
click at [322, 301] on button "Save" at bounding box center [322, 301] width 34 height 16
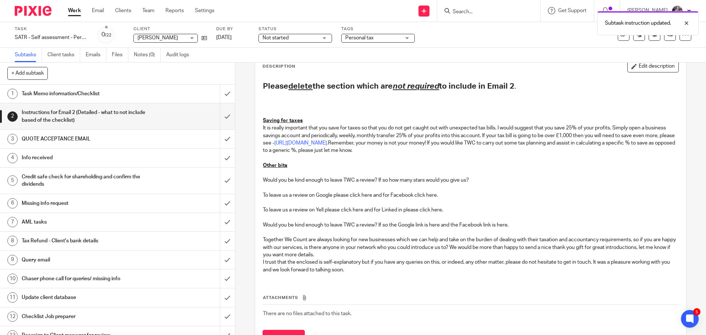
scroll to position [51, 0]
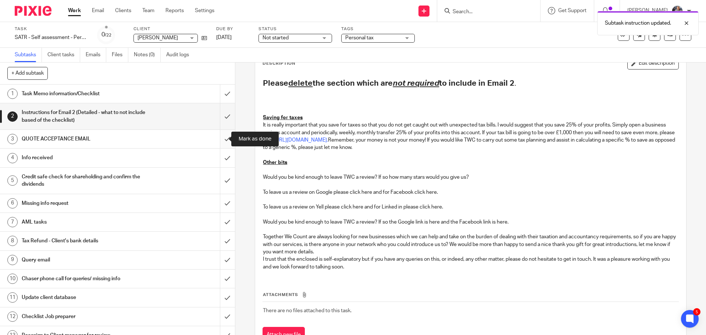
click at [220, 138] on input "submit" at bounding box center [117, 139] width 235 height 18
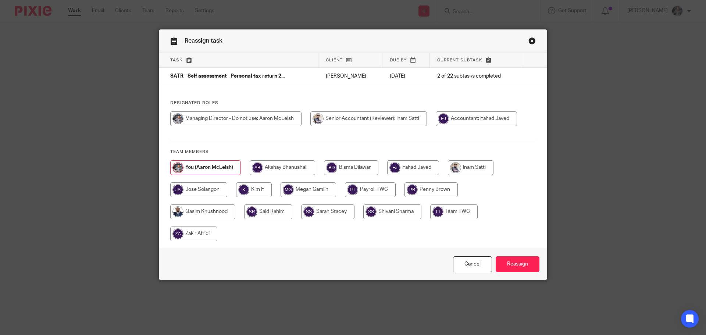
click at [482, 165] on input "radio" at bounding box center [471, 167] width 46 height 15
radio input "true"
click at [525, 261] on input "Reassign" at bounding box center [518, 264] width 44 height 16
